Goal: Transaction & Acquisition: Purchase product/service

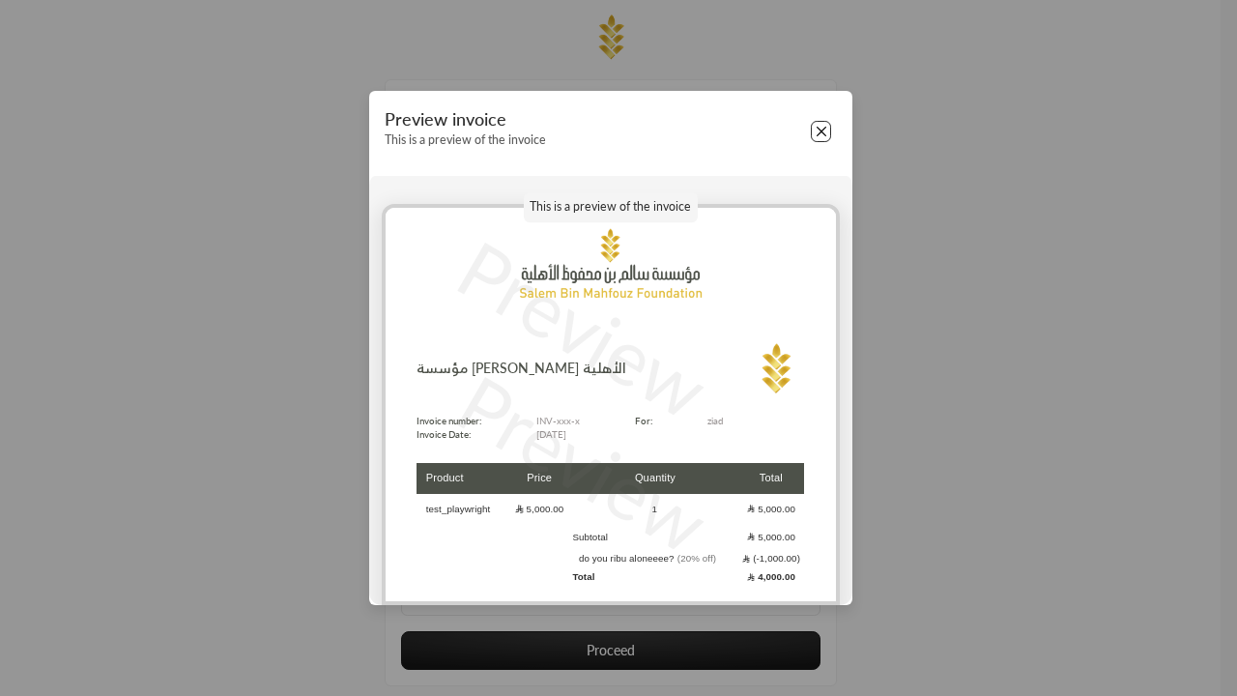
click at [820, 131] on button "Close" at bounding box center [821, 131] width 21 height 21
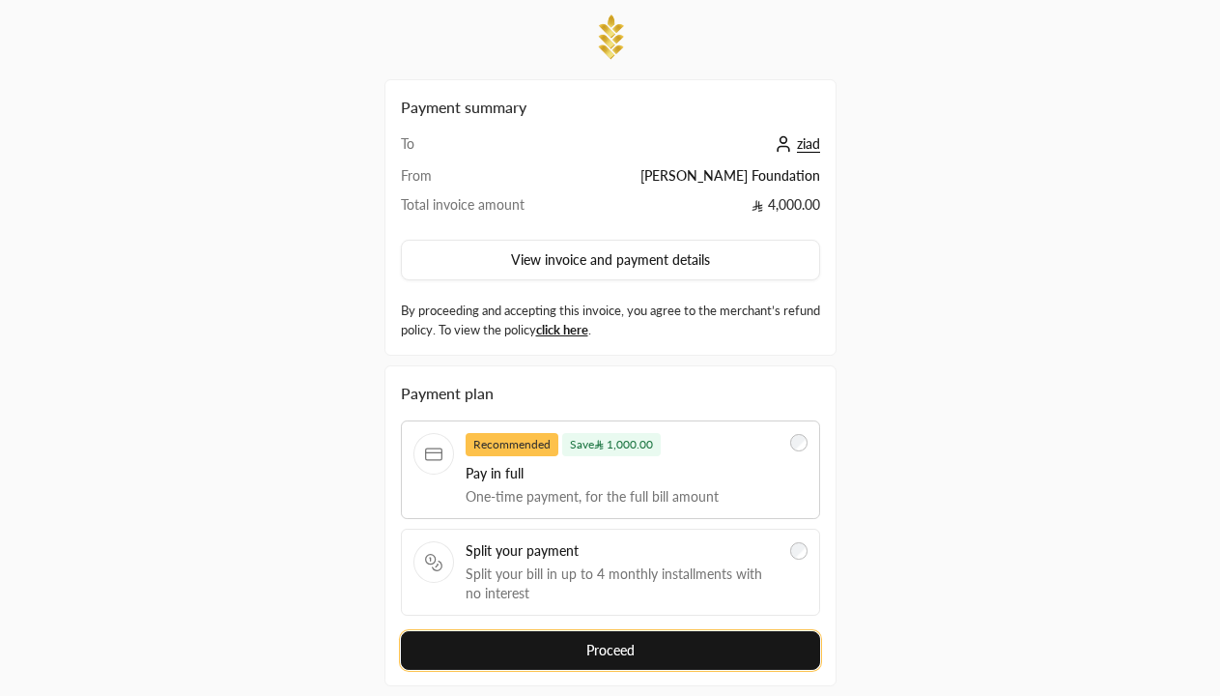
click at [610, 631] on button "Proceed" at bounding box center [610, 650] width 419 height 39
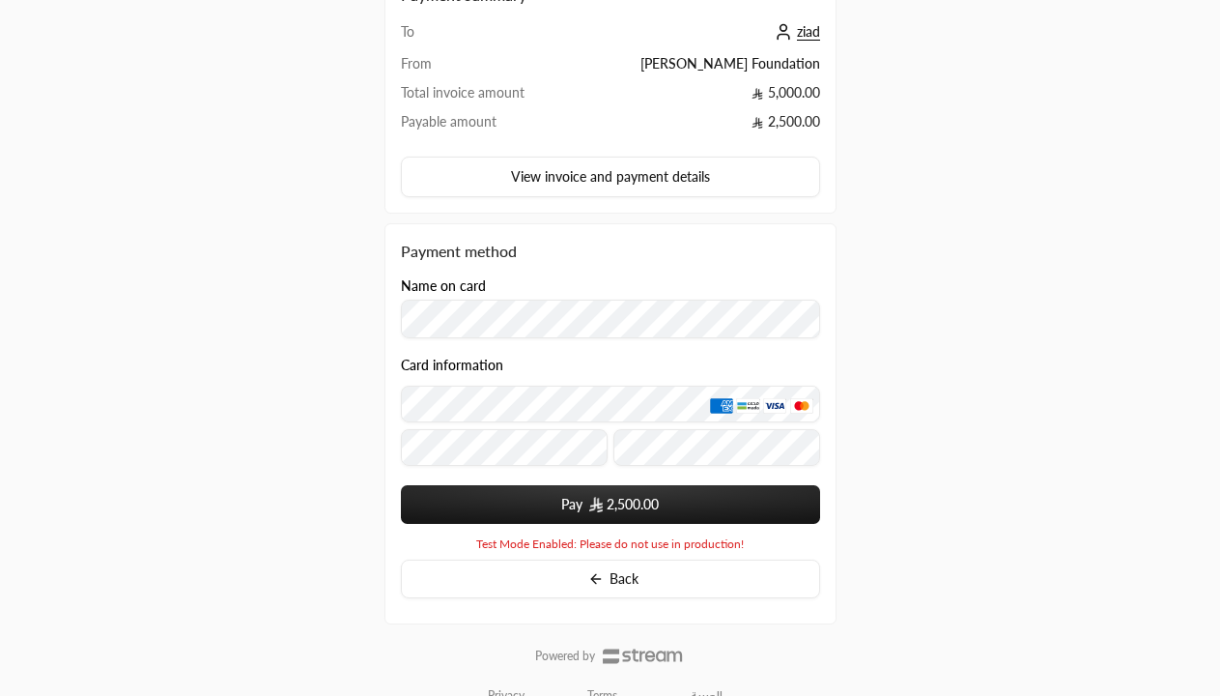
scroll to position [145, 0]
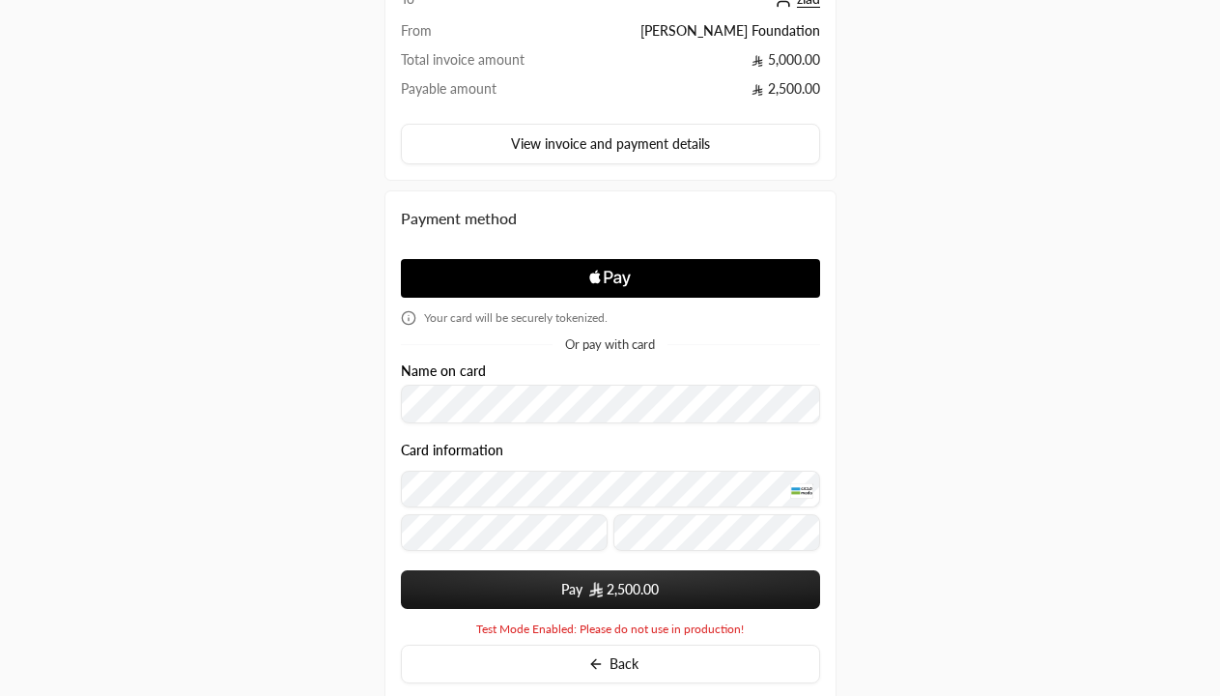
click at [610, 589] on span "2,500.00" at bounding box center [633, 589] width 52 height 19
